Goal: Task Accomplishment & Management: Complete application form

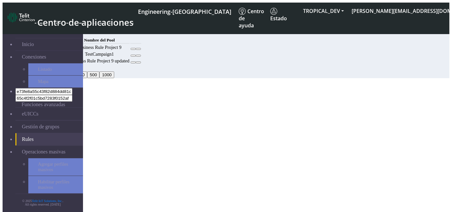
click at [247, 65] on div "Código MCC Nombre del Pool 222 Business Rule Project 9 TestCampaign1 222 Busine…" at bounding box center [206, 50] width 326 height 29
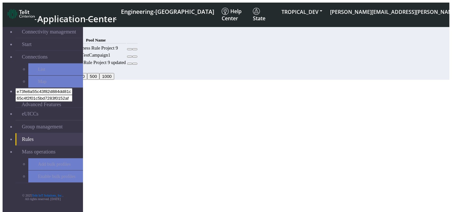
click at [369, 29] on div "Add" at bounding box center [206, 32] width 326 height 7
click at [56, 35] on button "Add" at bounding box center [49, 32] width 13 height 7
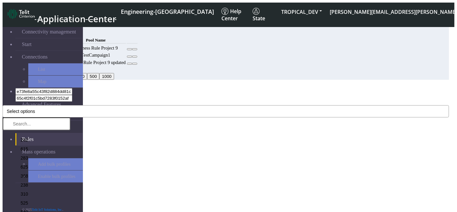
click at [221, 105] on button "Select options" at bounding box center [226, 111] width 447 height 12
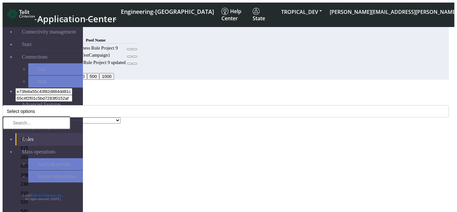
click at [70, 116] on input "text" at bounding box center [37, 122] width 68 height 13
click at [28, 154] on font "283" at bounding box center [24, 156] width 7 height 5
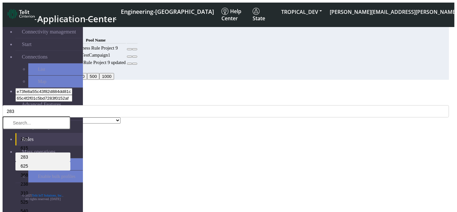
click at [18, 166] on icon at bounding box center [18, 166] width 0 height 0
click at [28, 163] on font "625" at bounding box center [24, 165] width 7 height 5
click at [70, 170] on li "368" at bounding box center [42, 174] width 55 height 9
click at [70, 179] on li "238" at bounding box center [42, 183] width 55 height 9
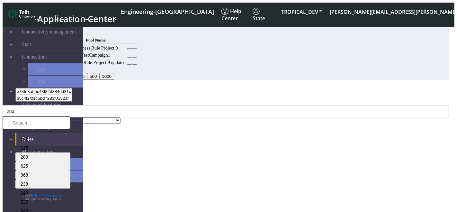
click at [192, 87] on div "Add Rule" at bounding box center [226, 90] width 447 height 6
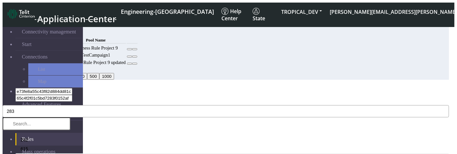
click at [142, 105] on button "283" at bounding box center [226, 111] width 447 height 12
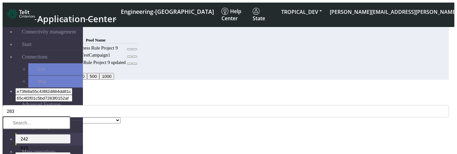
click at [70, 134] on li "242" at bounding box center [42, 138] width 55 height 9
click at [176, 99] on div "MCC Code* 283 242 615 283 625 368 238 310 525 540 748 642 541 376 401 272 549 2…" at bounding box center [226, 108] width 447 height 18
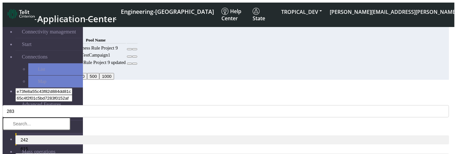
select select "9: Object"
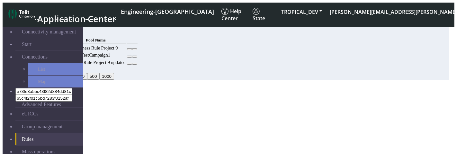
select select "9: Object"
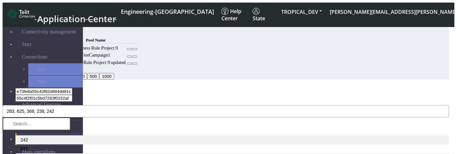
click at [54, 109] on font "283, 625, 368, 238, 242" at bounding box center [31, 111] width 48 height 5
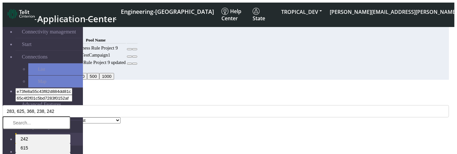
click at [70, 143] on li "615" at bounding box center [42, 147] width 55 height 9
click at [213, 99] on div "MCC Code* 283, 625, 368, 238, 242 242 615 283 625 368 238 310 525 540 748 642 5…" at bounding box center [226, 108] width 447 height 18
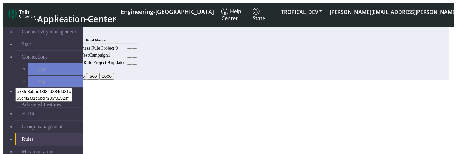
select select "9: Object"
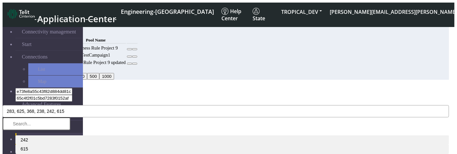
click at [162, 105] on button "283, 625, 368, 238, 242, 615" at bounding box center [226, 111] width 447 height 12
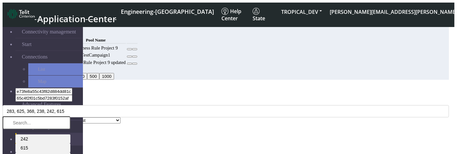
click at [70, 152] on li "283" at bounding box center [42, 156] width 55 height 9
click at [28, 145] on font "615" at bounding box center [24, 147] width 7 height 5
click at [28, 136] on font "242" at bounding box center [24, 138] width 7 height 5
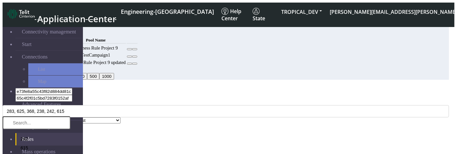
click at [192, 99] on div "MCC Code* 283, 625, 368, 238, 242, 615 242 615 283 625 368 238 310 525 540 748 …" at bounding box center [226, 108] width 447 height 18
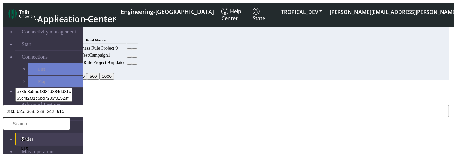
click at [64, 109] on span "283, 625, 368, 238, 242, 615" at bounding box center [36, 111] width 58 height 5
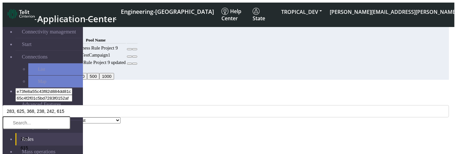
scroll to position [8, 0]
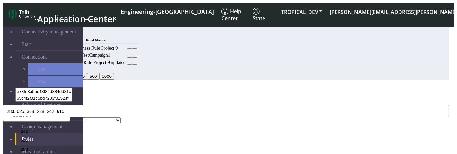
click at [196, 99] on div "MCC Code* Select options 242 615 283 625 368 238 310 525 540 748 642 541 376 40…" at bounding box center [226, 111] width 447 height 24
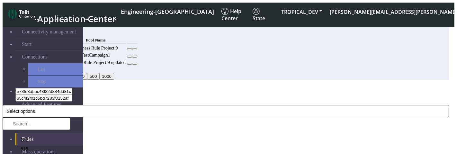
click at [153, 105] on button "Select options" at bounding box center [226, 111] width 447 height 12
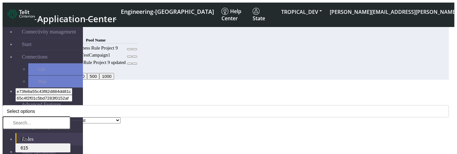
click at [70, 143] on li "615" at bounding box center [42, 147] width 55 height 9
click at [70, 152] on li "283" at bounding box center [42, 156] width 55 height 9
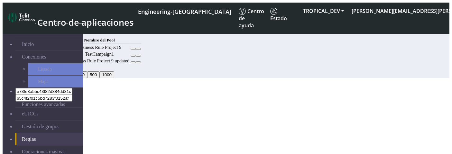
click at [60, 31] on button "Añadir" at bounding box center [52, 32] width 18 height 7
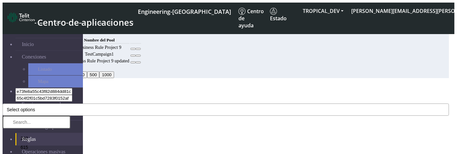
click at [169, 104] on button "Select options" at bounding box center [226, 110] width 447 height 12
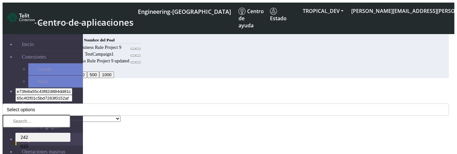
click at [70, 133] on li "242" at bounding box center [42, 137] width 55 height 9
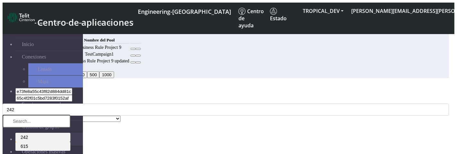
click at [70, 142] on li "615" at bounding box center [42, 146] width 55 height 9
click at [70, 151] on li "283" at bounding box center [42, 155] width 55 height 9
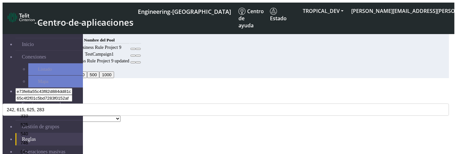
scroll to position [76, 0]
click at [70, 138] on li "748" at bounding box center [42, 142] width 55 height 9
click at [187, 85] on div "Add Rule" at bounding box center [226, 88] width 447 height 6
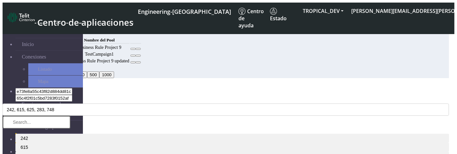
select select "10: Object"
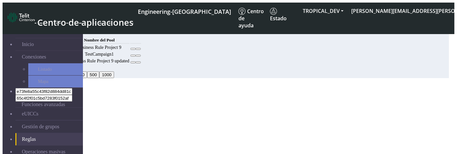
select select "10: Object"
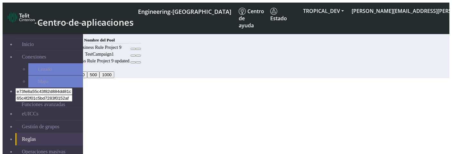
click at [60, 32] on button "Añadir" at bounding box center [52, 32] width 18 height 7
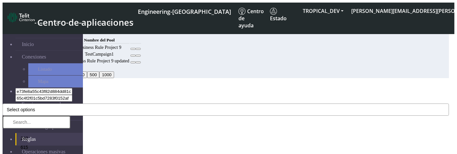
click at [35, 107] on span "Select options" at bounding box center [21, 109] width 28 height 5
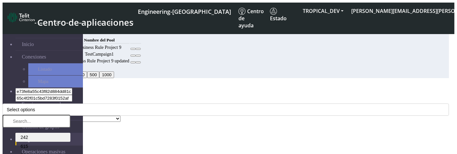
click at [70, 133] on li "242" at bounding box center [42, 137] width 55 height 9
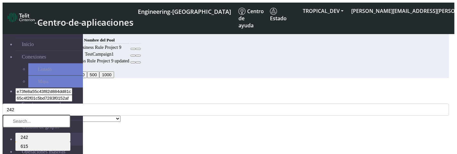
click at [70, 142] on li "615" at bounding box center [42, 146] width 55 height 9
click at [189, 85] on div "Add Rule" at bounding box center [226, 88] width 447 height 6
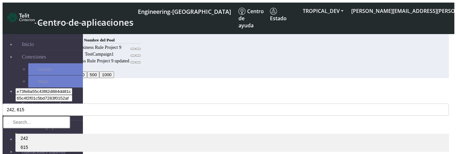
select select "42: Object"
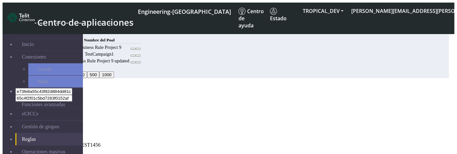
click at [38, 153] on button "Confirm" at bounding box center [27, 156] width 20 height 7
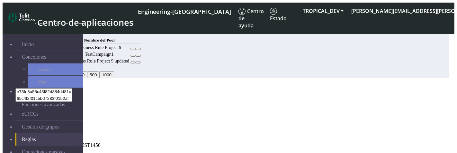
click at [17, 153] on button "Back" at bounding box center [10, 156] width 15 height 7
select select "42: Object"
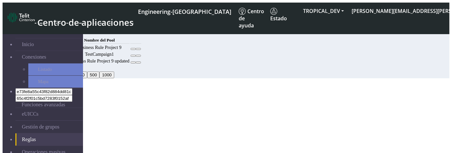
click at [60, 34] on button "Añadir" at bounding box center [52, 32] width 18 height 7
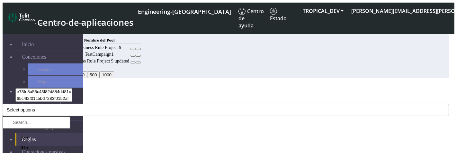
drag, startPoint x: 145, startPoint y: 41, endPoint x: 112, endPoint y: 33, distance: 34.0
click at [112, 85] on div "Add Rule" at bounding box center [226, 88] width 447 height 6
copy h4 "Add Rule"
click at [191, 104] on button "Select options" at bounding box center [226, 110] width 447 height 12
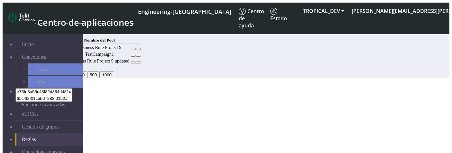
click at [215, 65] on div "Código MCC Nombre del Pool 222 Business Rule Project 9 TestCampaign1 222 Busine…" at bounding box center [206, 50] width 326 height 29
click at [60, 34] on button "Añadir" at bounding box center [52, 32] width 18 height 7
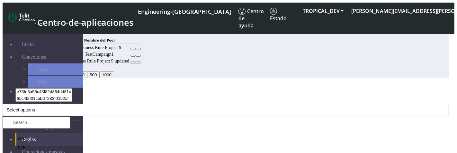
drag, startPoint x: 153, startPoint y: 38, endPoint x: 110, endPoint y: 39, distance: 43.7
click at [110, 85] on div "Add Rule" at bounding box center [226, 88] width 447 height 6
copy h4 "Add Rule"
drag, startPoint x: 108, startPoint y: 56, endPoint x: 135, endPoint y: 56, distance: 26.7
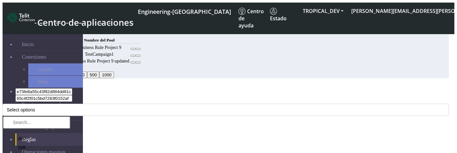
copy label "MCC Code"
drag, startPoint x: 135, startPoint y: 89, endPoint x: 108, endPoint y: 90, distance: 27.3
copy label "Pool Name"
click at [166, 104] on button "Select options" at bounding box center [226, 110] width 447 height 12
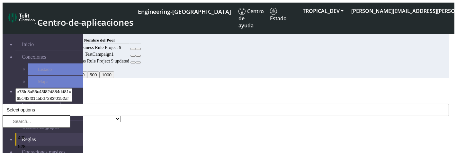
click at [188, 85] on div "Add Rule" at bounding box center [226, 88] width 447 height 6
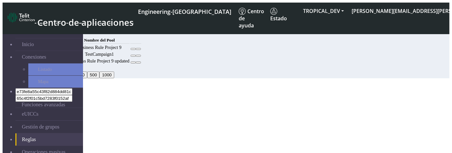
click at [60, 36] on button "Añadir" at bounding box center [52, 32] width 18 height 7
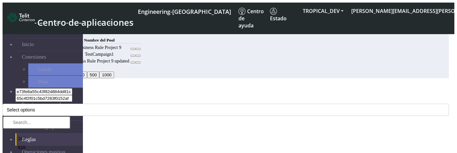
click at [49, 98] on label "formLabel.mccCode *" at bounding box center [26, 100] width 46 height 5
copy label "mccCode"
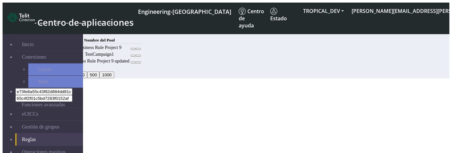
click at [60, 29] on button "Añadir" at bounding box center [52, 32] width 18 height 7
click at [60, 31] on button "Añadir" at bounding box center [52, 32] width 18 height 7
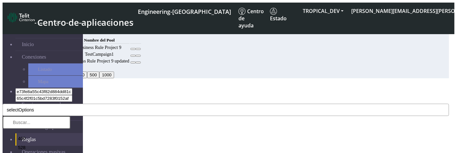
click at [179, 104] on button "selectOptions" at bounding box center [226, 110] width 447 height 12
click at [174, 98] on div "MCC Code * selectOptions 400 528 630 230 706 244 441 419 633 638 744 608 537 60…" at bounding box center [226, 107] width 447 height 18
click at [174, 104] on button "selectOptions" at bounding box center [226, 110] width 447 height 12
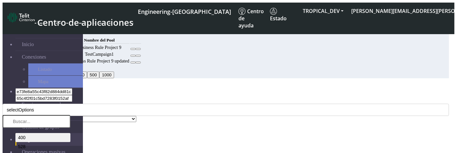
click at [70, 133] on li "400" at bounding box center [42, 137] width 55 height 9
click at [70, 151] on li "630" at bounding box center [42, 155] width 55 height 9
click at [201, 98] on div "MCC Code * 400, 630 400 528 630 230 706 244 441 419 633 638 744 608 537 603 530…" at bounding box center [226, 107] width 447 height 18
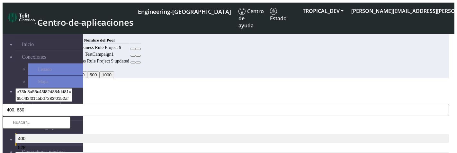
select select "42: Object"
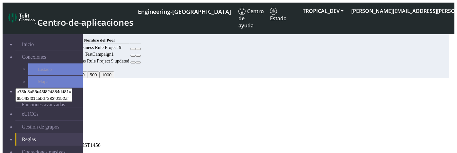
click at [170, 130] on h6 "Selected Pool Name" at bounding box center [226, 132] width 447 height 4
